Goal: Register for event/course

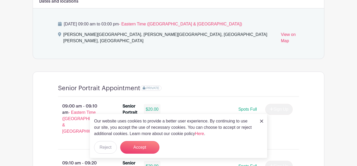
scroll to position [319, 0]
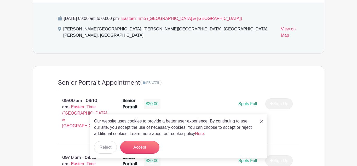
click at [261, 121] on img at bounding box center [261, 120] width 3 height 3
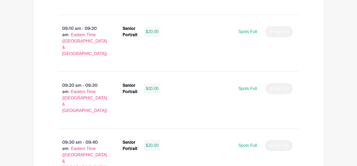
scroll to position [449, 0]
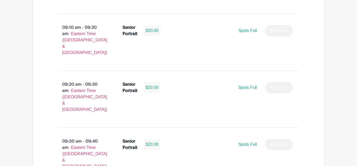
click at [251, 139] on div "Spots Full Sign Up" at bounding box center [229, 144] width 128 height 11
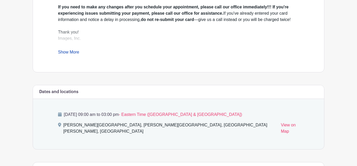
scroll to position [220, 0]
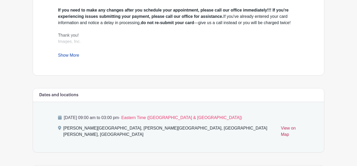
click at [281, 125] on link "View on Map" at bounding box center [290, 132] width 18 height 15
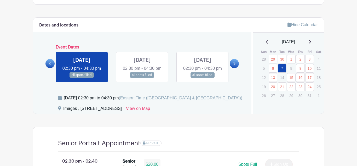
scroll to position [265, 0]
click at [235, 65] on icon at bounding box center [235, 62] width 2 height 3
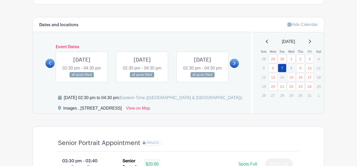
click at [235, 65] on icon at bounding box center [235, 62] width 2 height 3
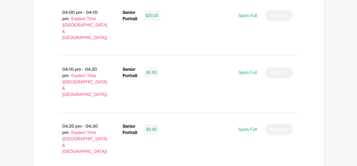
scroll to position [926, 0]
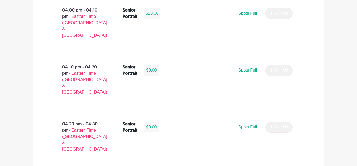
select select "3938"
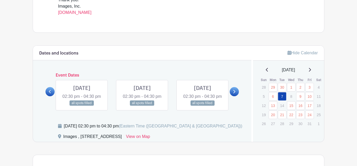
scroll to position [240, 0]
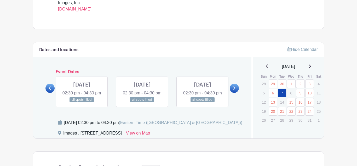
click at [142, 102] on link at bounding box center [142, 102] width 0 height 0
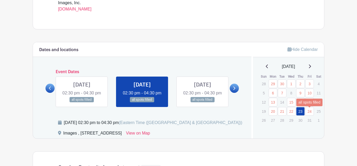
click at [307, 113] on link "24" at bounding box center [310, 111] width 9 height 9
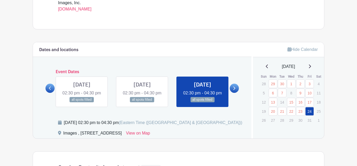
click at [311, 67] on icon at bounding box center [310, 66] width 3 height 4
click at [266, 66] on icon at bounding box center [267, 66] width 3 height 4
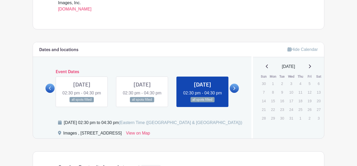
click at [266, 66] on icon at bounding box center [267, 66] width 3 height 4
click at [51, 90] on link at bounding box center [50, 87] width 9 height 9
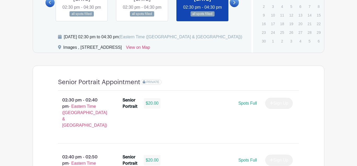
scroll to position [339, 0]
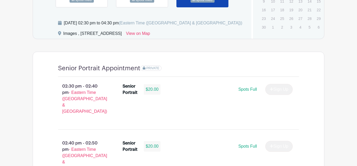
click at [151, 70] on span "PRIVATE" at bounding box center [153, 68] width 13 height 4
click at [150, 39] on link "View on Map" at bounding box center [138, 34] width 24 height 8
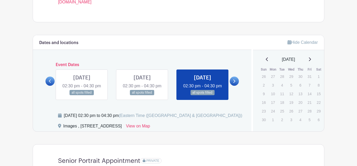
scroll to position [247, 0]
click at [150, 131] on link "View on Map" at bounding box center [138, 127] width 24 height 8
click at [142, 96] on link at bounding box center [142, 96] width 0 height 0
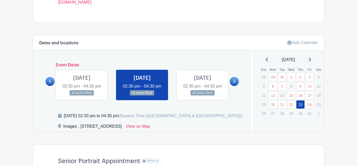
click at [51, 86] on link at bounding box center [50, 81] width 9 height 9
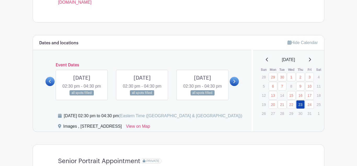
click at [51, 86] on link at bounding box center [50, 81] width 9 height 9
click at [311, 61] on icon at bounding box center [310, 59] width 3 height 4
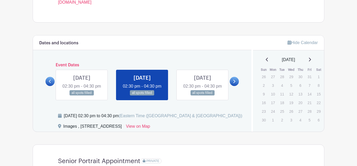
click at [266, 61] on div "November 2025" at bounding box center [289, 60] width 59 height 6
click at [266, 59] on icon at bounding box center [267, 60] width 2 height 4
click at [266, 59] on icon at bounding box center [267, 59] width 3 height 4
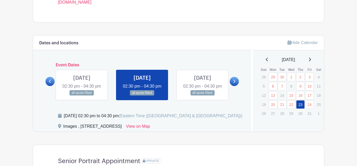
click at [266, 59] on icon at bounding box center [267, 59] width 3 height 4
click at [312, 65] on div "September 2025 Sun Mon Tue Wed Thu Fri Sat 31 1 2 3 4 5 6 7 8 9 10 11 12 13 14 …" at bounding box center [289, 87] width 59 height 61
click at [312, 64] on div "September 2025 Sun Mon Tue Wed Thu Fri Sat 31 1 2 3 4 5 6 7 8 9 10 11 12 13 14 …" at bounding box center [289, 87] width 59 height 61
click at [311, 63] on link at bounding box center [310, 60] width 3 height 6
click at [283, 88] on link "7" at bounding box center [282, 86] width 9 height 9
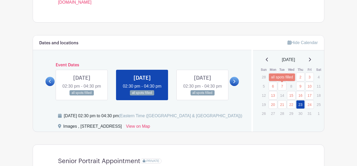
click at [283, 88] on link "7" at bounding box center [282, 86] width 9 height 9
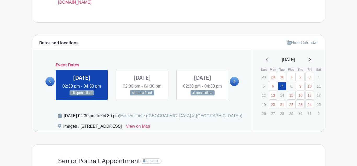
click at [142, 96] on link at bounding box center [142, 96] width 0 height 0
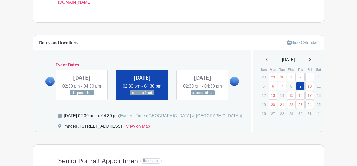
click at [203, 96] on link at bounding box center [203, 96] width 0 height 0
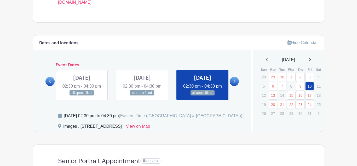
click at [235, 86] on link at bounding box center [234, 81] width 9 height 9
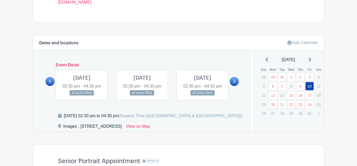
click at [142, 96] on link at bounding box center [142, 96] width 0 height 0
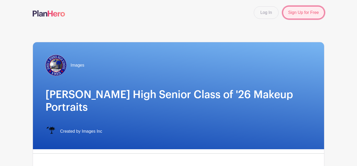
click at [314, 9] on link "Sign Up for Free" at bounding box center [304, 12] width 42 height 13
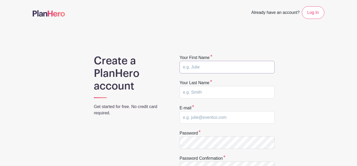
click at [232, 67] on input "text" at bounding box center [227, 67] width 95 height 13
type input "[PERSON_NAME]"
click at [202, 92] on input "text" at bounding box center [227, 92] width 95 height 13
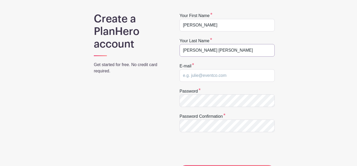
scroll to position [43, 0]
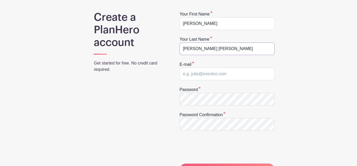
type input "jean baptiste"
click at [267, 75] on input "email" at bounding box center [227, 74] width 95 height 13
click at [194, 75] on input "camderongibbs101@gmail.com" at bounding box center [227, 74] width 95 height 13
type input "camerongibbs101@gmail.com"
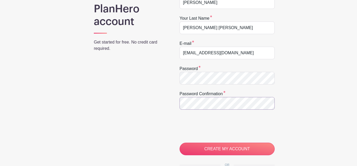
scroll to position [68, 0]
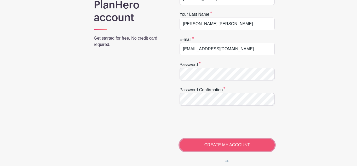
click at [216, 146] on input "CREATE MY ACCOUNT" at bounding box center [227, 144] width 95 height 13
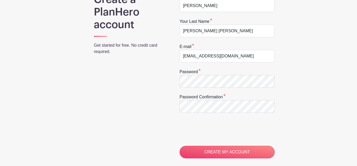
scroll to position [102, 0]
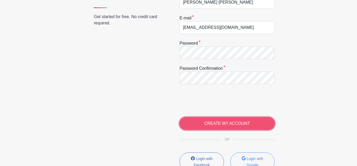
click at [261, 125] on input "CREATE MY ACCOUNT" at bounding box center [227, 123] width 95 height 13
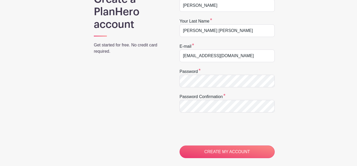
scroll to position [111, 0]
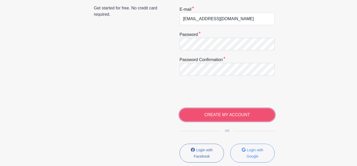
click at [236, 116] on input "CREATE MY ACCOUNT" at bounding box center [227, 114] width 95 height 13
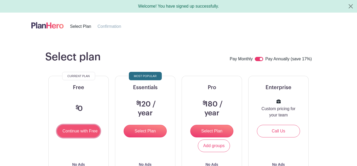
click at [77, 130] on input "Continue with Free" at bounding box center [78, 131] width 43 height 13
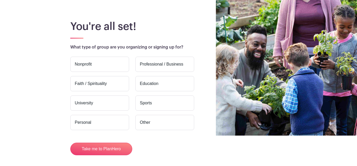
scroll to position [32, 0]
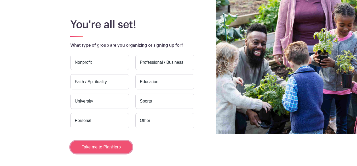
click at [118, 148] on button "Take me to PlanHero" at bounding box center [101, 147] width 62 height 13
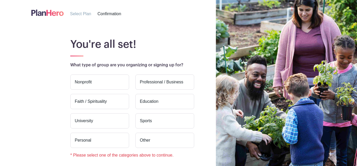
click at [174, 104] on label "Education" at bounding box center [165, 101] width 59 height 15
click at [0, 0] on input "Education" at bounding box center [0, 0] width 0 height 0
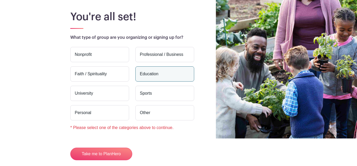
scroll to position [55, 0]
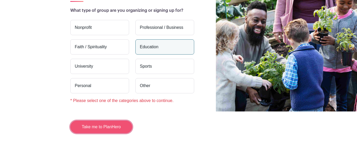
click at [110, 132] on button "Take me to PlanHero" at bounding box center [101, 126] width 62 height 13
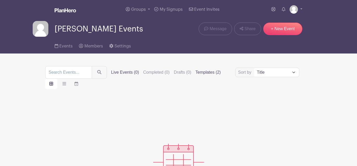
click at [213, 70] on label "Templates (2)" at bounding box center [208, 72] width 25 height 6
click at [0, 0] on input "Templates (2)" at bounding box center [0, 0] width 0 height 0
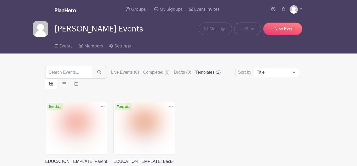
click at [212, 70] on label "Templates (2)" at bounding box center [208, 72] width 25 height 6
click at [0, 0] on input "Templates (2)" at bounding box center [0, 0] width 0 height 0
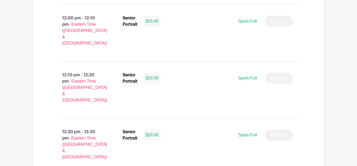
scroll to position [1418, 0]
